Goal: Use online tool/utility: Utilize a website feature to perform a specific function

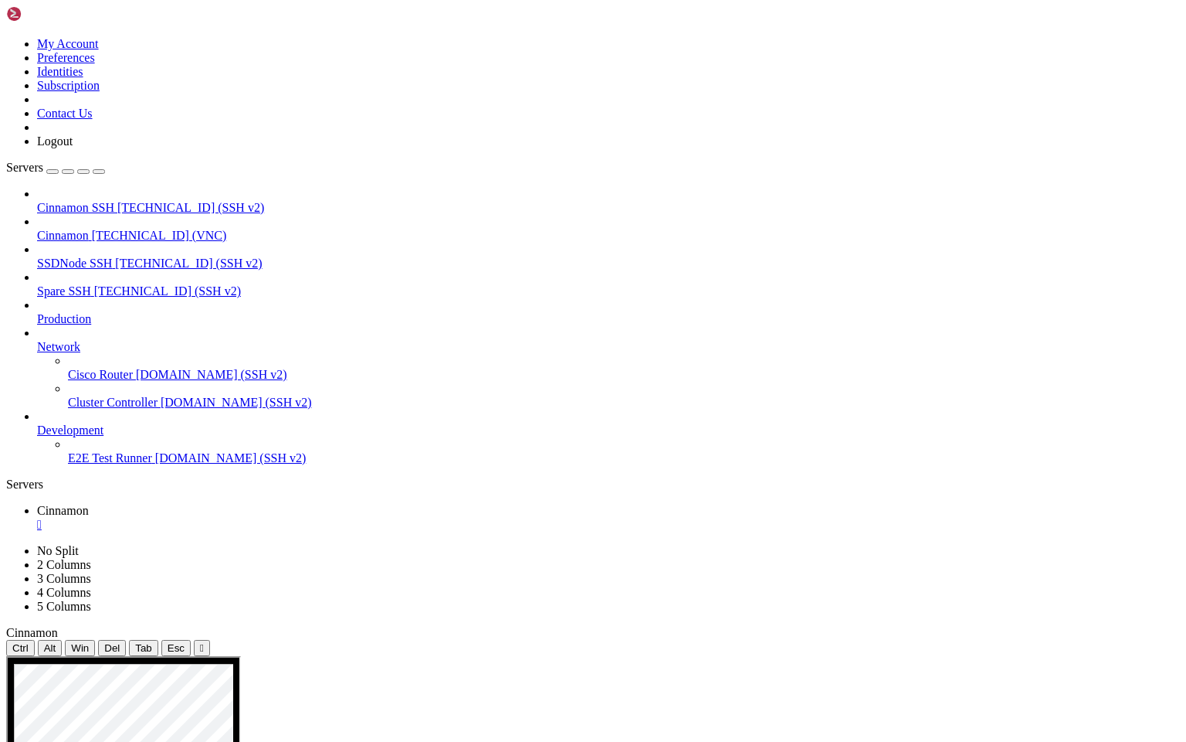
drag, startPoint x: 538, startPoint y: 881, endPoint x: 763, endPoint y: 883, distance: 225.6
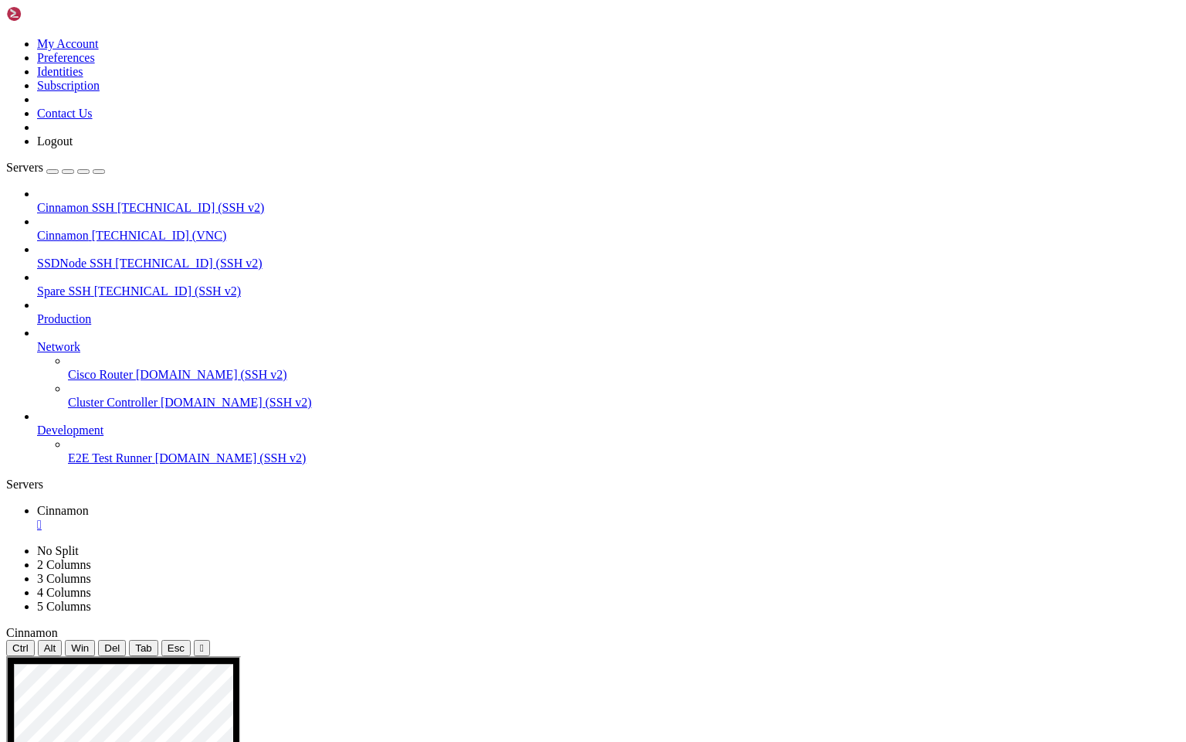
drag, startPoint x: 111, startPoint y: 960, endPoint x: 371, endPoint y: 1288, distance: 417.9
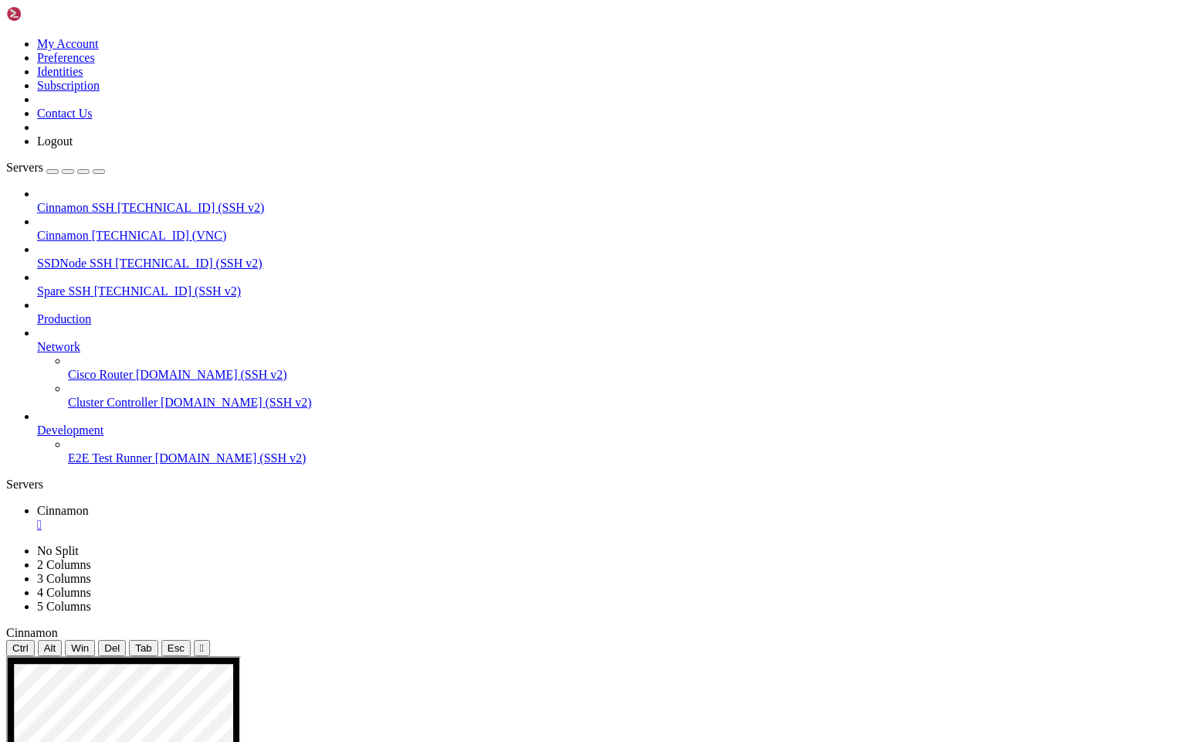
drag, startPoint x: 97, startPoint y: 1127, endPoint x: 265, endPoint y: 1311, distance: 249.3
